Goal: Find specific page/section: Locate item on page

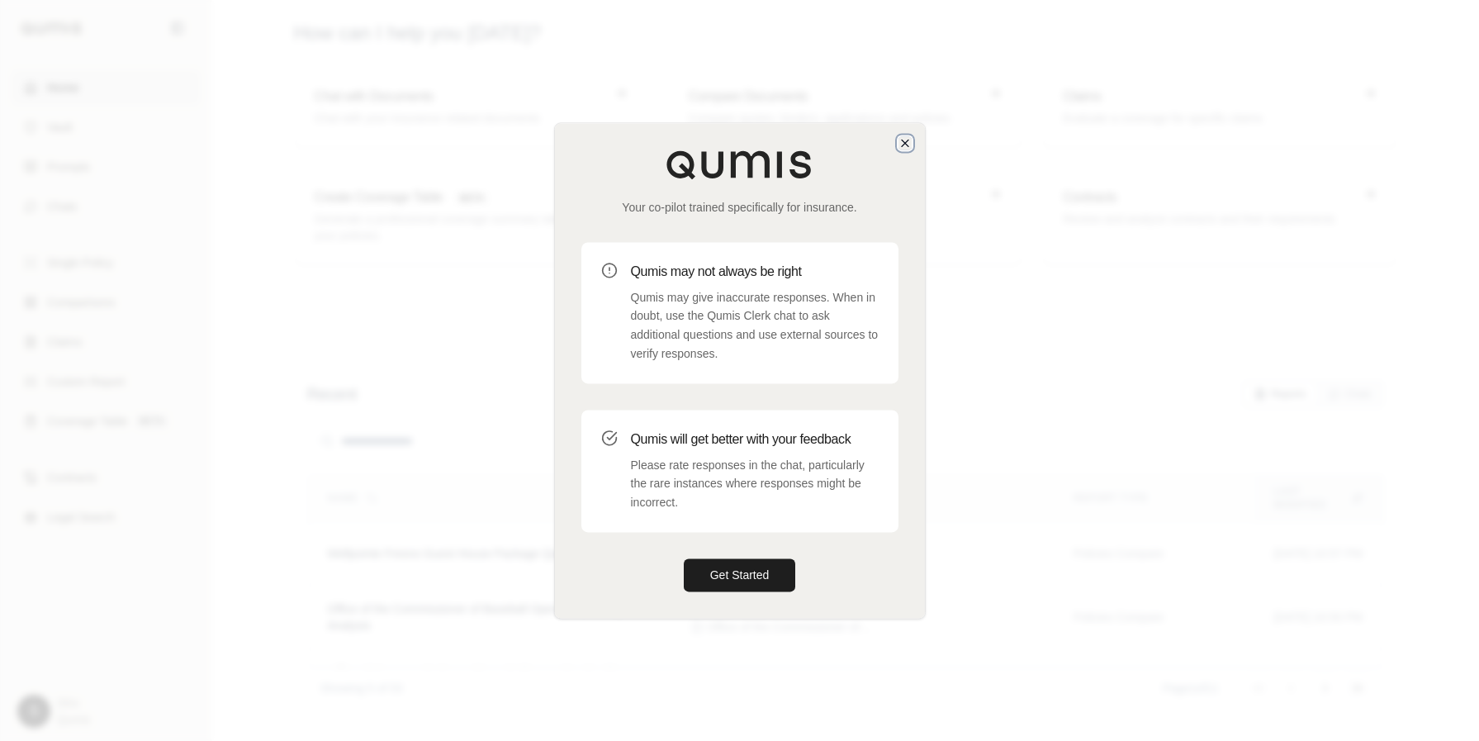
click at [902, 140] on icon "button" at bounding box center [904, 142] width 13 height 13
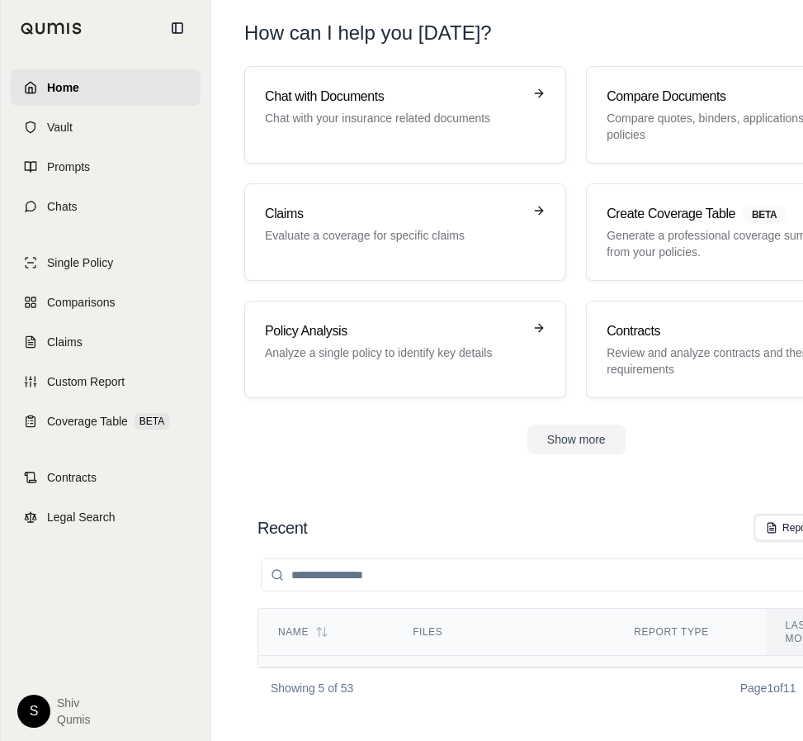
click at [393, 655] on td "25 Phili Quote- Wellpointe - Fresno Guest House - Pkg qte.pdf REVIEWED Pod 1- W…" at bounding box center [503, 701] width 221 height 93
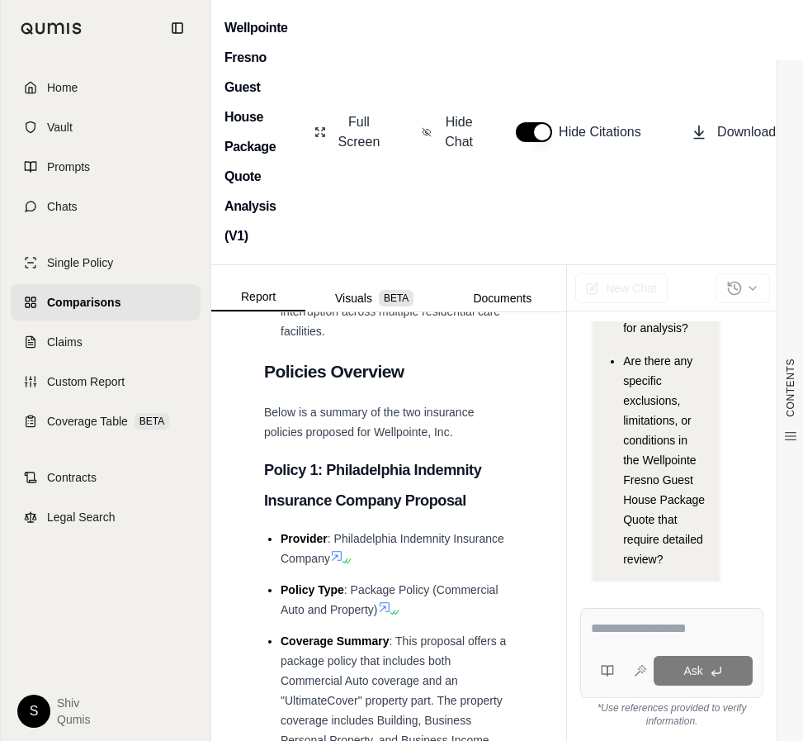
scroll to position [1793, 0]
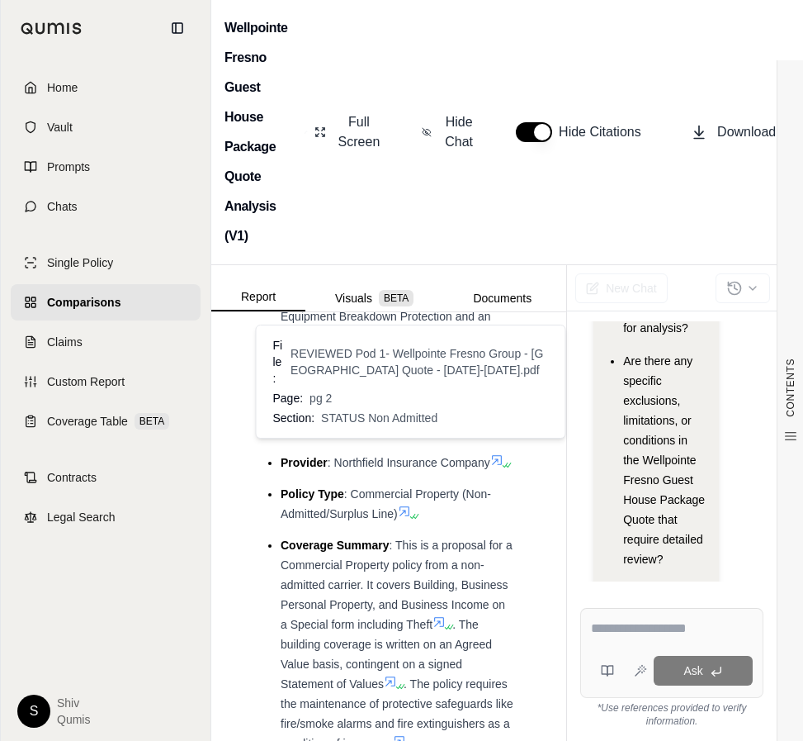
click at [414, 511] on icon at bounding box center [416, 516] width 10 height 10
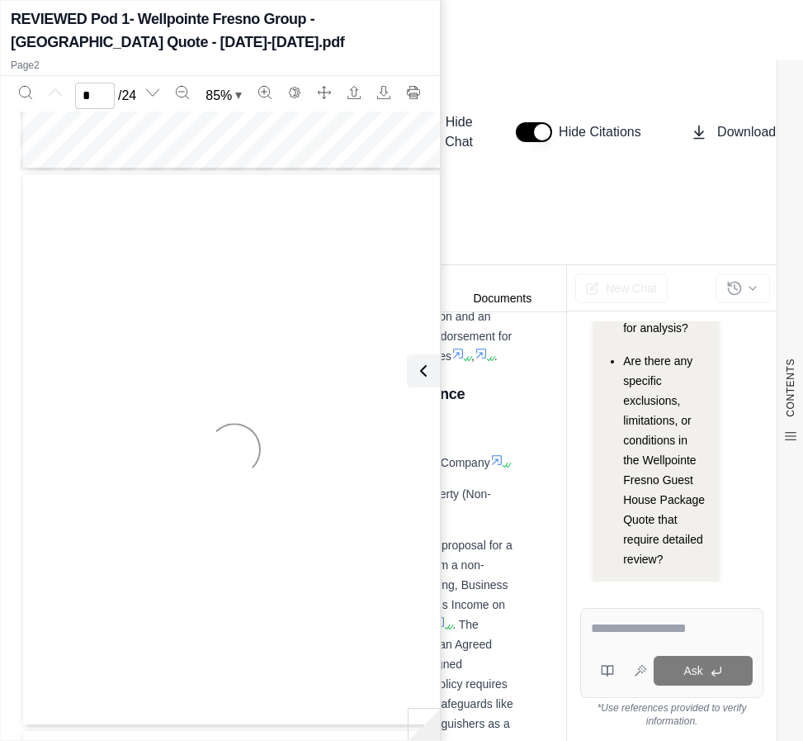
type input "*"
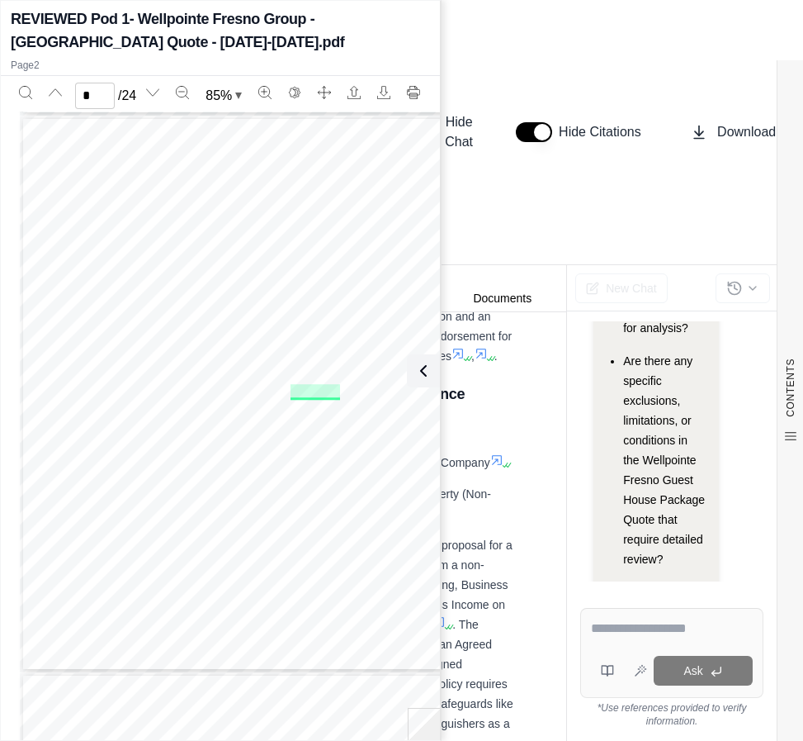
scroll to position [556, 0]
click at [422, 370] on icon at bounding box center [420, 371] width 20 height 20
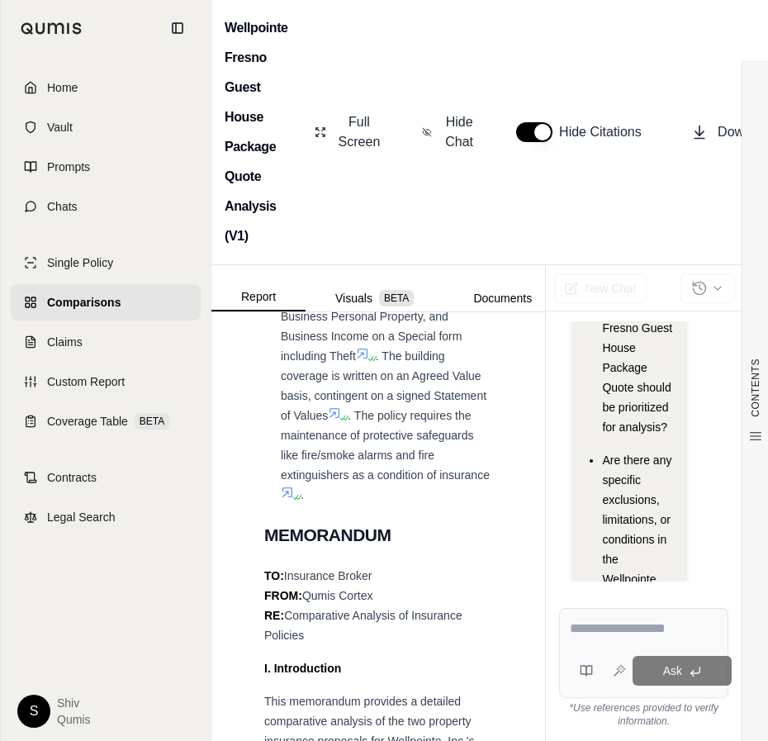
scroll to position [974, 0]
